Goal: Task Accomplishment & Management: Use online tool/utility

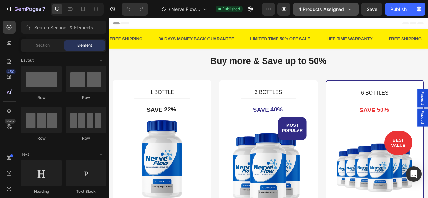
click at [317, 9] on span "4 products assigned" at bounding box center [322, 9] width 46 height 7
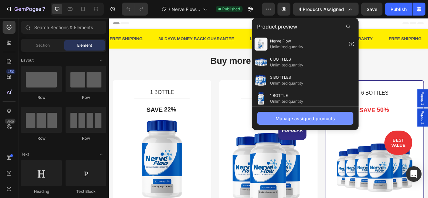
click at [329, 117] on div "Manage assigned products" at bounding box center [305, 118] width 59 height 7
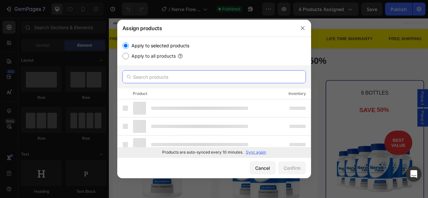
click at [169, 76] on input "text" at bounding box center [215, 76] width 184 height 13
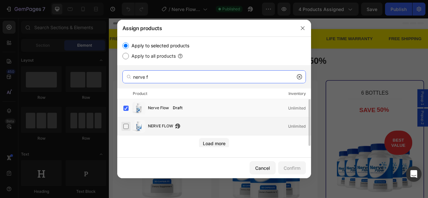
type input "nerve f"
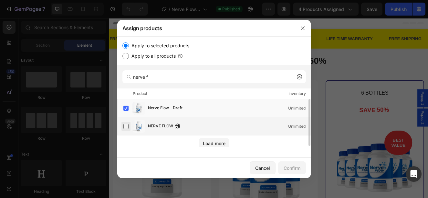
click at [127, 126] on label at bounding box center [125, 125] width 5 height 5
click at [129, 106] on label at bounding box center [125, 107] width 5 height 5
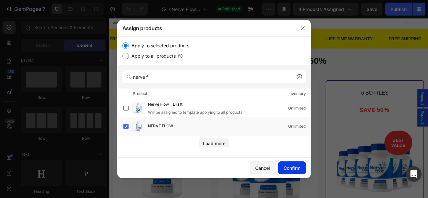
drag, startPoint x: 305, startPoint y: 176, endPoint x: 297, endPoint y: 171, distance: 9.5
click at [305, 176] on div "Cancel Confirm" at bounding box center [214, 167] width 194 height 21
click at [294, 169] on div "Confirm" at bounding box center [292, 167] width 17 height 7
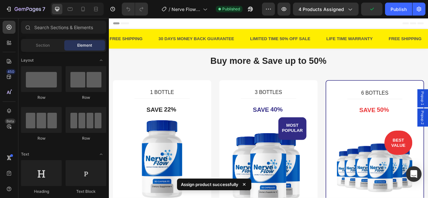
click at [338, 7] on span "4 products assigned" at bounding box center [322, 9] width 46 height 7
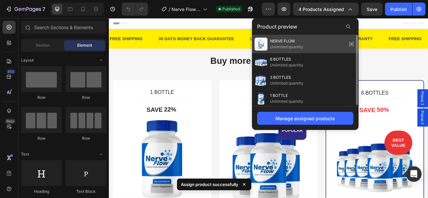
drag, startPoint x: 352, startPoint y: 42, endPoint x: 290, endPoint y: 45, distance: 62.2
click at [352, 42] on icon at bounding box center [351, 43] width 9 height 9
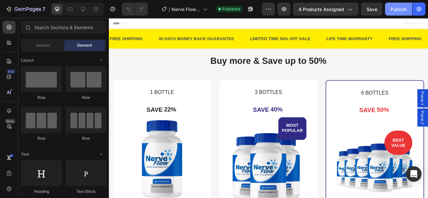
click at [400, 6] on div "Publish" at bounding box center [399, 9] width 16 height 7
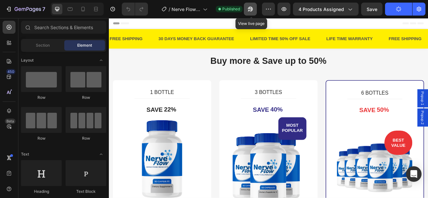
click at [254, 12] on icon "button" at bounding box center [250, 9] width 6 height 6
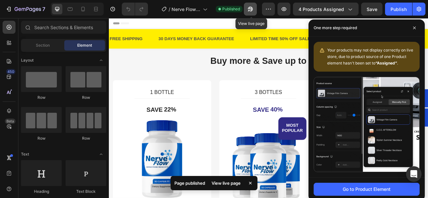
click at [247, 14] on button "button" at bounding box center [250, 9] width 13 height 13
